Goal: Task Accomplishment & Management: Complete application form

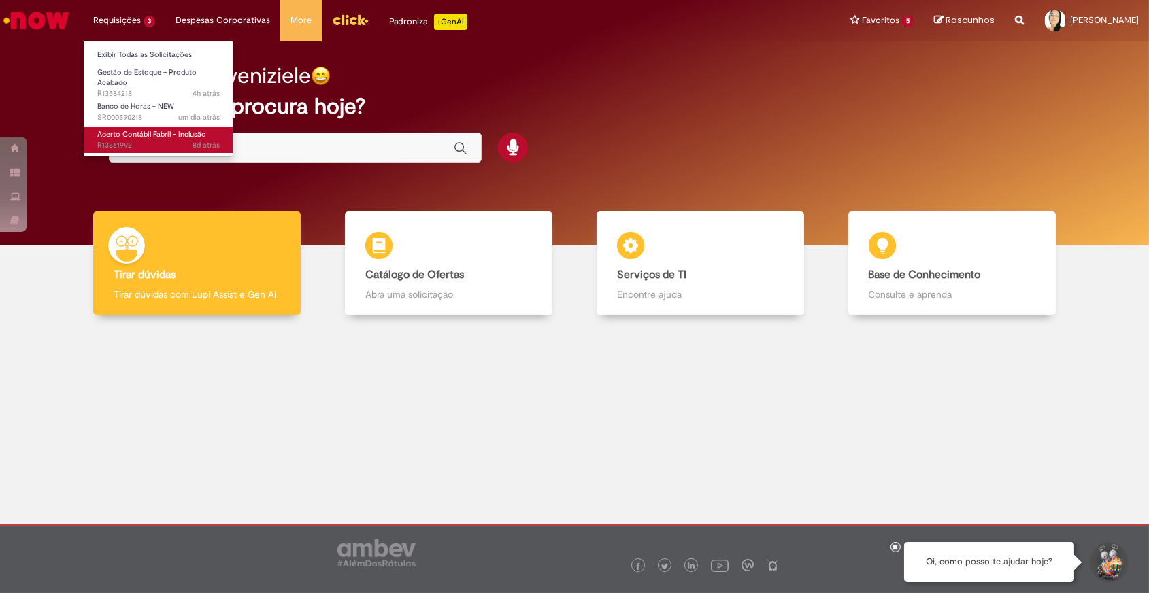
click at [140, 136] on span "Acerto Contábil Fabril - Inclusão" at bounding box center [151, 134] width 109 height 10
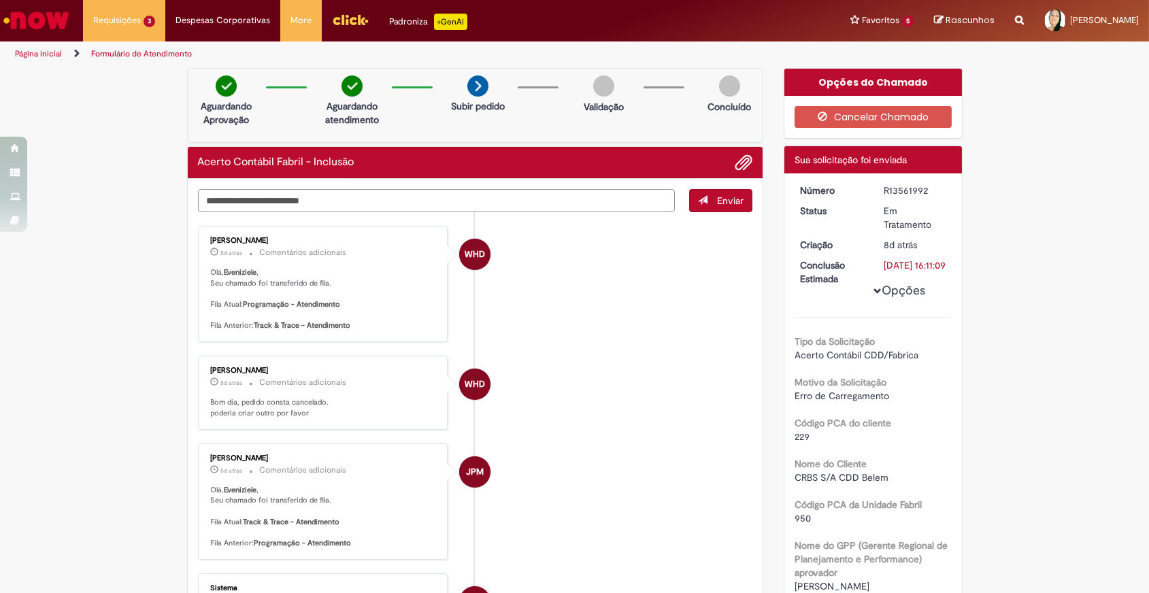
click at [299, 195] on textarea "Digite sua mensagem aqui..." at bounding box center [436, 200] width 477 height 23
click at [414, 214] on ul "WHD [PERSON_NAME] 5d atrás 5 dias atrás Comentários adicionais Olá, [GEOGRAPHIC…" at bounding box center [475, 555] width 555 height 686
click at [405, 203] on textarea "Digite sua mensagem aqui..." at bounding box center [436, 200] width 477 height 23
type textarea "**********"
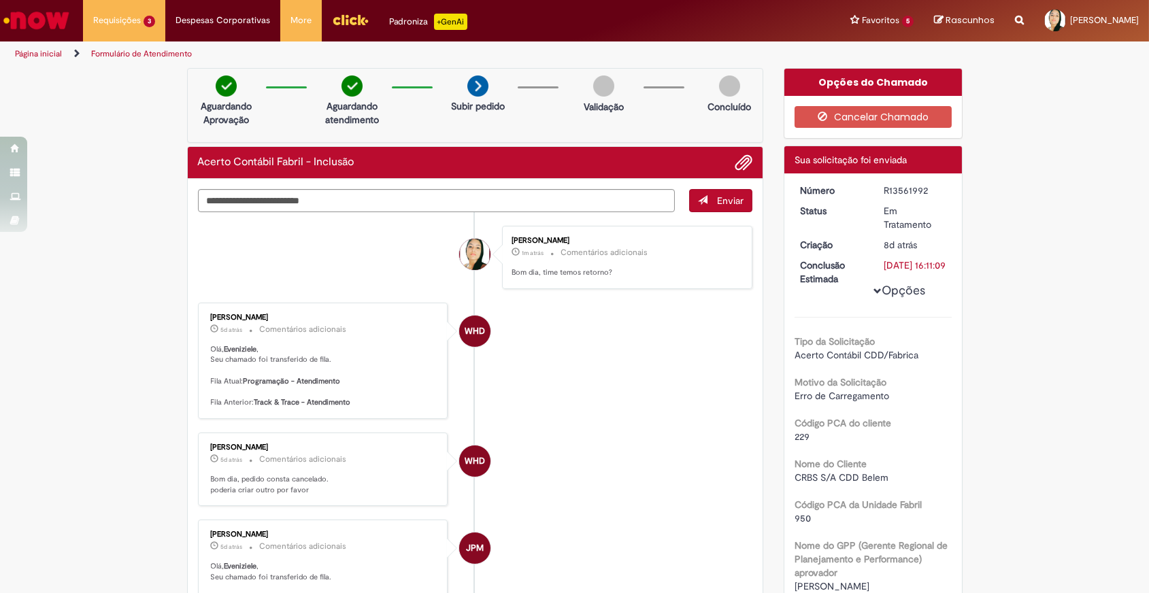
click at [0, 0] on button "Opções" at bounding box center [0, 0] width 0 height 0
